Goal: Transaction & Acquisition: Download file/media

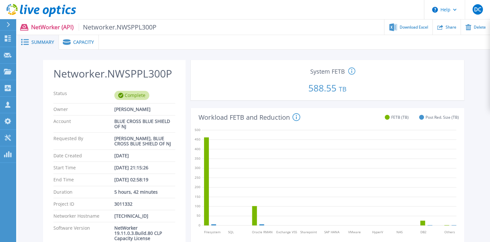
click at [37, 43] on span "Summary" at bounding box center [42, 42] width 23 height 5
click at [23, 38] on p "Dashboard" at bounding box center [29, 38] width 24 height 17
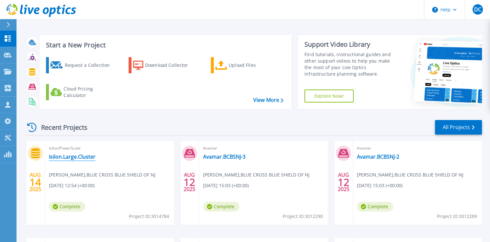
click at [77, 156] on link "Isilon.Large.Cluster" at bounding box center [72, 156] width 47 height 6
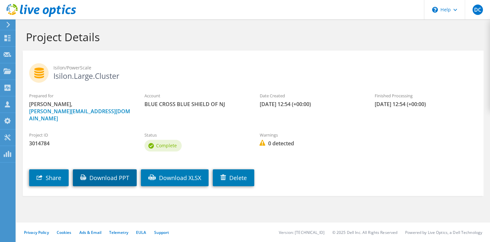
click at [110, 171] on link "Download PPT" at bounding box center [105, 177] width 64 height 17
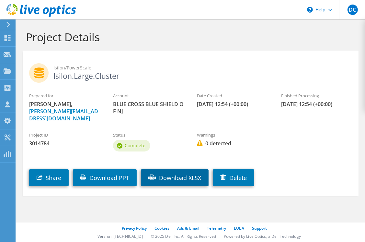
click at [162, 179] on link "Download XLSX" at bounding box center [175, 177] width 68 height 17
